Goal: Task Accomplishment & Management: Use online tool/utility

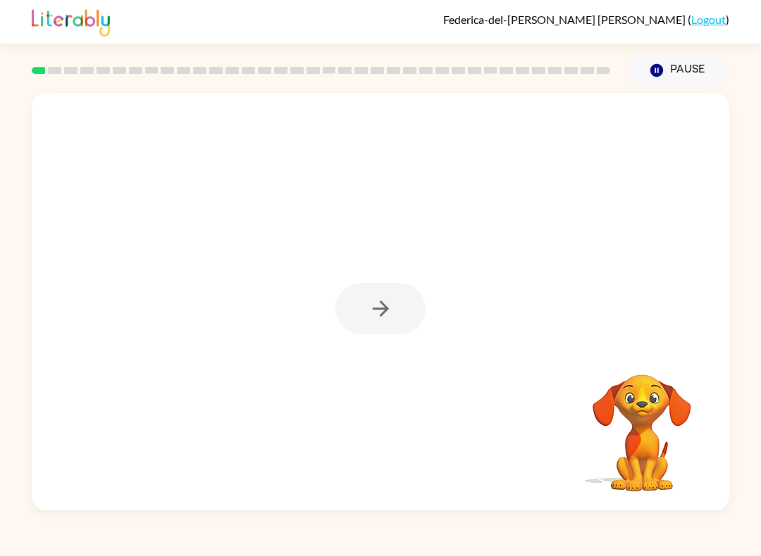
click at [376, 311] on icon "button" at bounding box center [380, 309] width 25 height 25
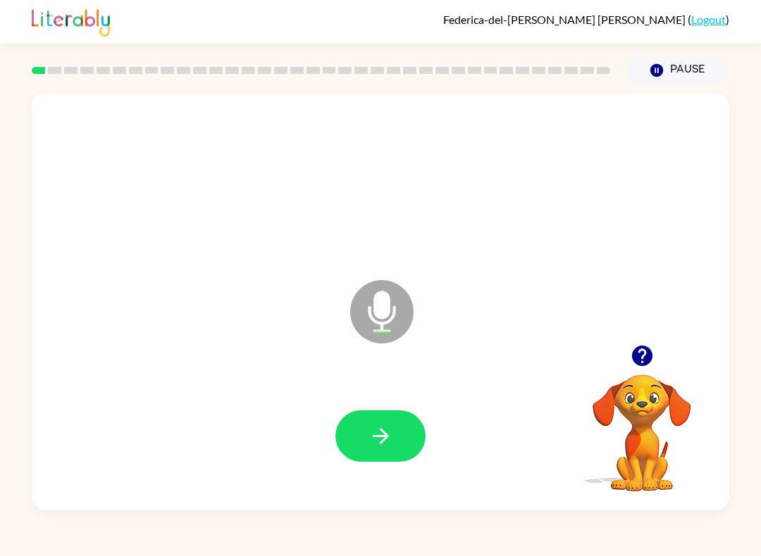
click at [367, 447] on button "button" at bounding box center [380, 436] width 90 height 51
click at [363, 433] on button "button" at bounding box center [380, 436] width 90 height 51
click at [386, 433] on icon "button" at bounding box center [380, 436] width 25 height 25
click at [397, 434] on button "button" at bounding box center [380, 436] width 90 height 51
click at [394, 454] on button "button" at bounding box center [380, 436] width 90 height 51
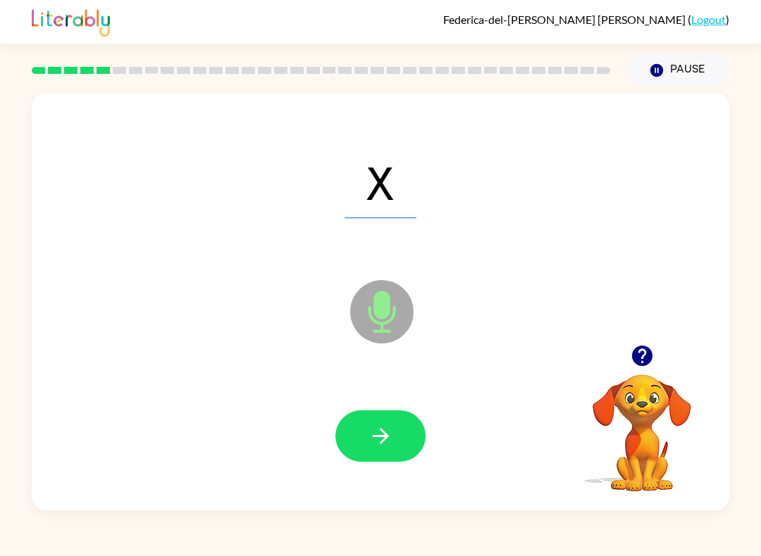
click at [391, 443] on icon "button" at bounding box center [380, 436] width 25 height 25
click at [387, 440] on icon "button" at bounding box center [380, 436] width 25 height 25
click at [378, 462] on button "button" at bounding box center [380, 436] width 90 height 51
click at [380, 454] on button "button" at bounding box center [380, 436] width 90 height 51
click at [380, 457] on button "button" at bounding box center [380, 436] width 90 height 51
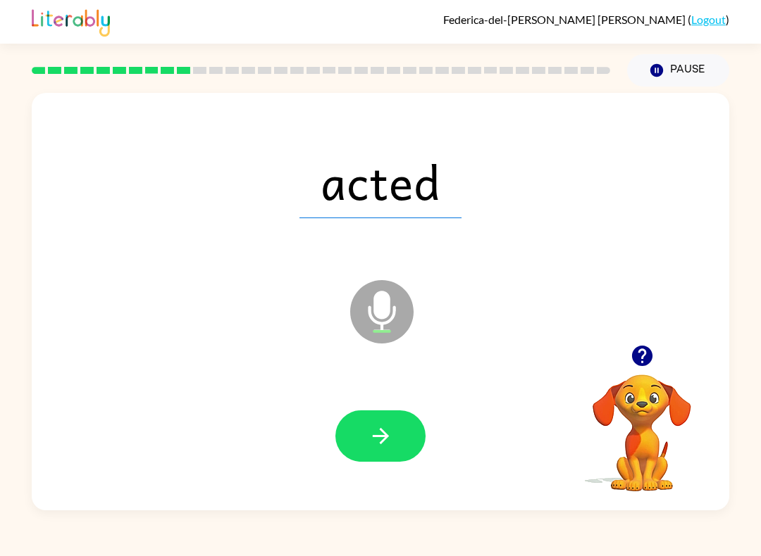
click at [389, 445] on icon "button" at bounding box center [380, 436] width 25 height 25
click at [418, 433] on button "button" at bounding box center [380, 436] width 90 height 51
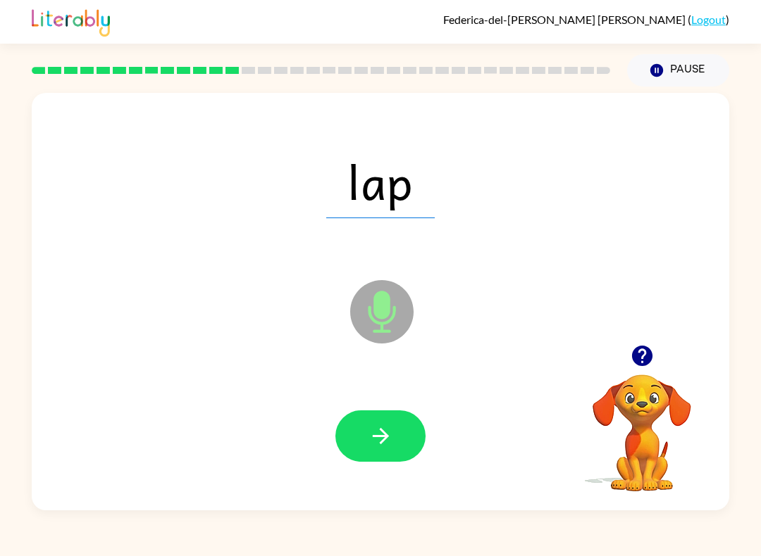
click at [396, 430] on button "button" at bounding box center [380, 436] width 90 height 51
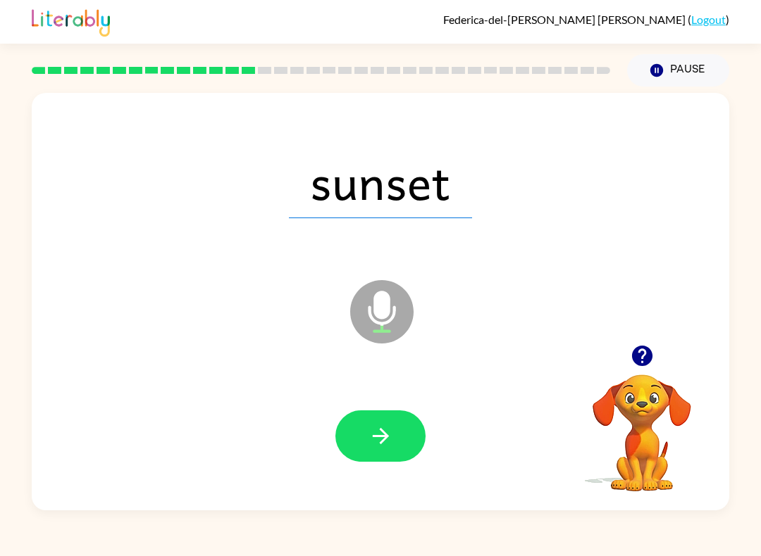
click at [375, 435] on icon "button" at bounding box center [380, 436] width 25 height 25
click at [374, 436] on icon "button" at bounding box center [380, 436] width 25 height 25
click at [392, 445] on icon "button" at bounding box center [380, 436] width 25 height 25
click at [391, 440] on icon "button" at bounding box center [380, 436] width 25 height 25
click at [375, 433] on icon "button" at bounding box center [380, 436] width 25 height 25
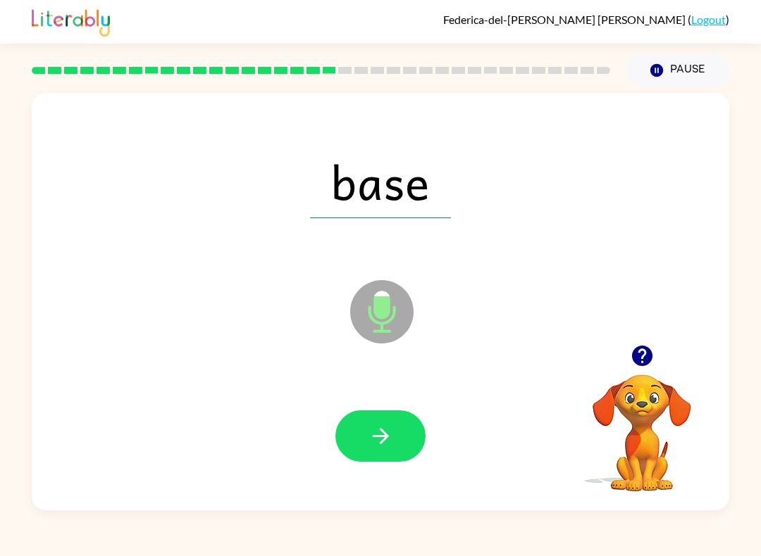
click at [361, 431] on button "button" at bounding box center [380, 436] width 90 height 51
click at [367, 433] on button "button" at bounding box center [380, 436] width 90 height 51
click at [354, 432] on button "button" at bounding box center [380, 436] width 90 height 51
click at [352, 435] on button "button" at bounding box center [380, 436] width 90 height 51
click at [388, 437] on icon "button" at bounding box center [380, 436] width 16 height 16
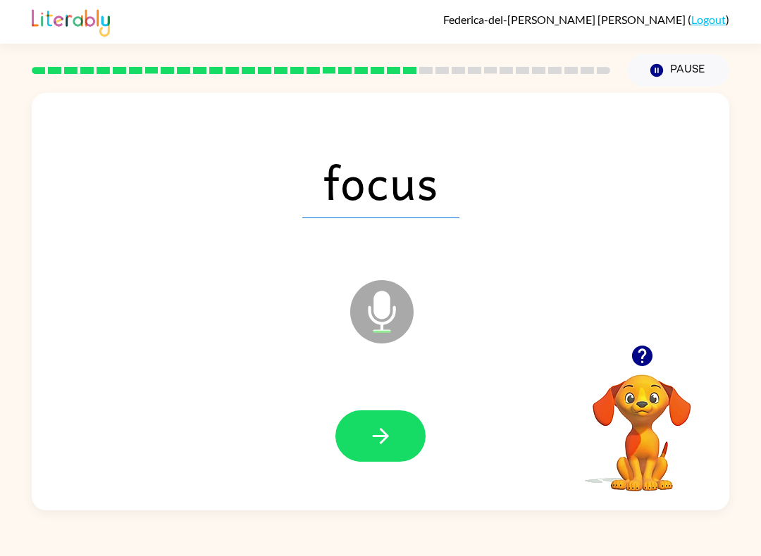
click at [380, 437] on icon "button" at bounding box center [380, 436] width 16 height 16
click at [368, 440] on icon "button" at bounding box center [380, 436] width 25 height 25
click at [366, 439] on button "button" at bounding box center [380, 436] width 90 height 51
click at [354, 438] on button "button" at bounding box center [380, 436] width 90 height 51
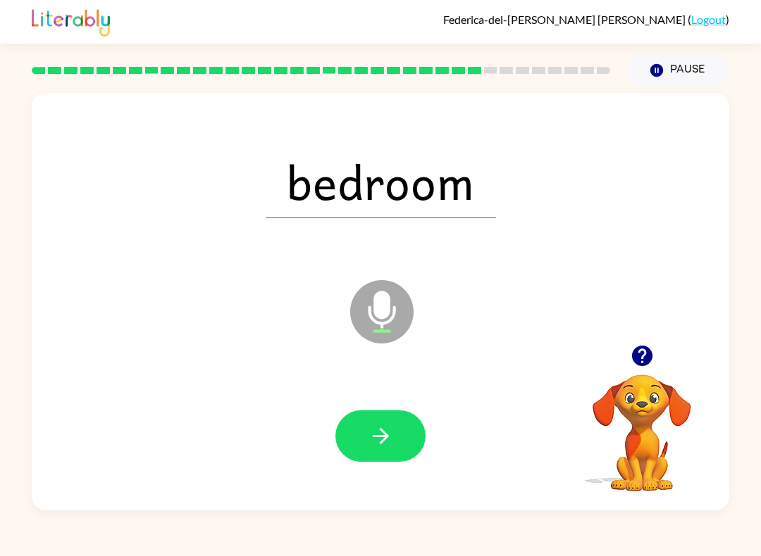
click at [368, 442] on icon "button" at bounding box center [380, 436] width 25 height 25
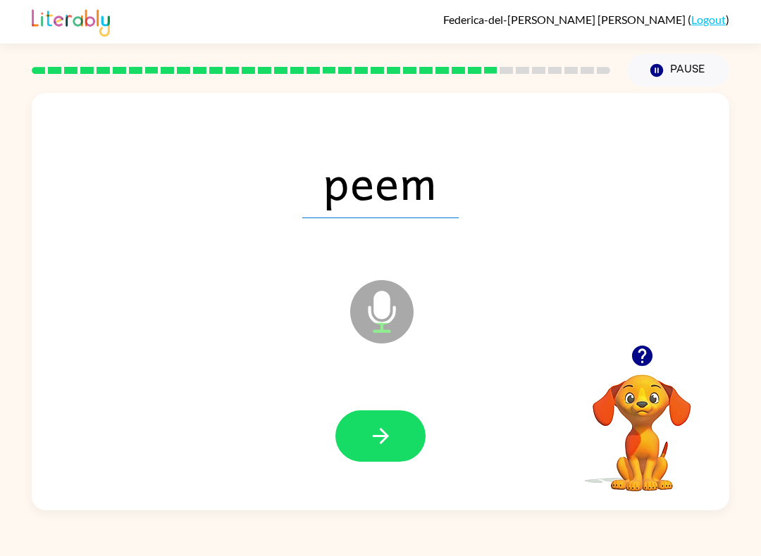
click at [382, 447] on icon "button" at bounding box center [380, 436] width 25 height 25
click at [363, 445] on button "button" at bounding box center [380, 436] width 90 height 51
click at [376, 437] on icon "button" at bounding box center [380, 436] width 16 height 16
click at [364, 437] on button "button" at bounding box center [380, 436] width 90 height 51
click at [352, 448] on button "button" at bounding box center [380, 436] width 90 height 51
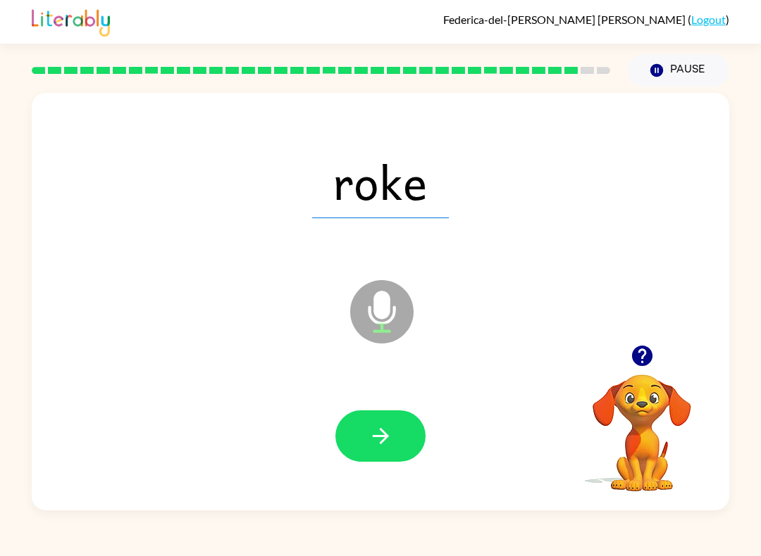
click at [374, 436] on icon "button" at bounding box center [380, 436] width 25 height 25
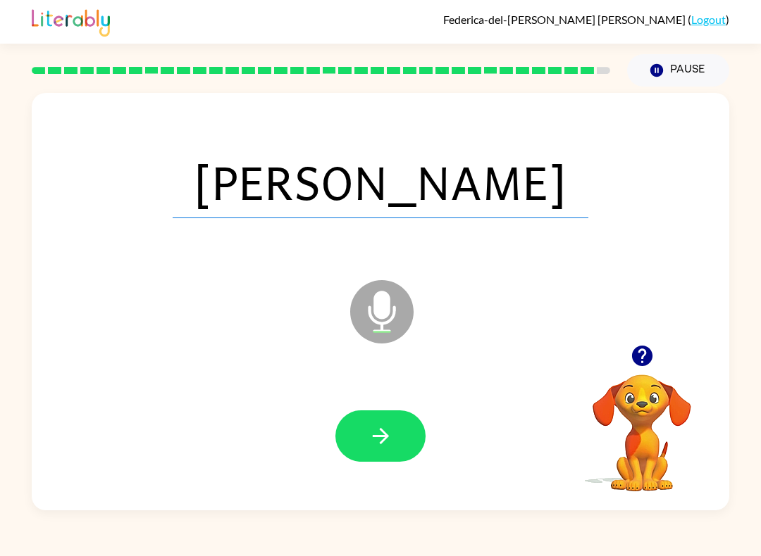
click at [361, 430] on button "button" at bounding box center [380, 436] width 90 height 51
